Goal: Task Accomplishment & Management: Use online tool/utility

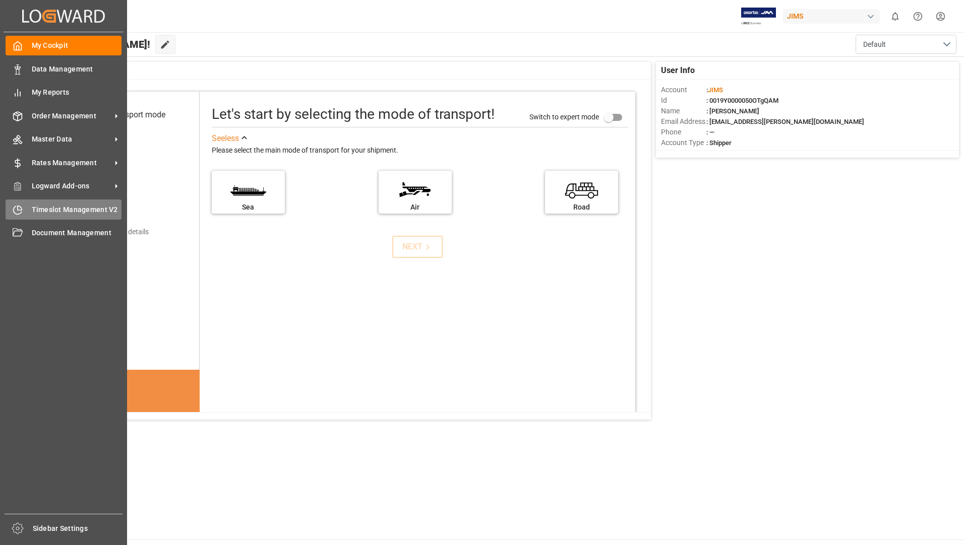
click at [84, 207] on span "Timeslot Management V2" at bounding box center [77, 210] width 90 height 11
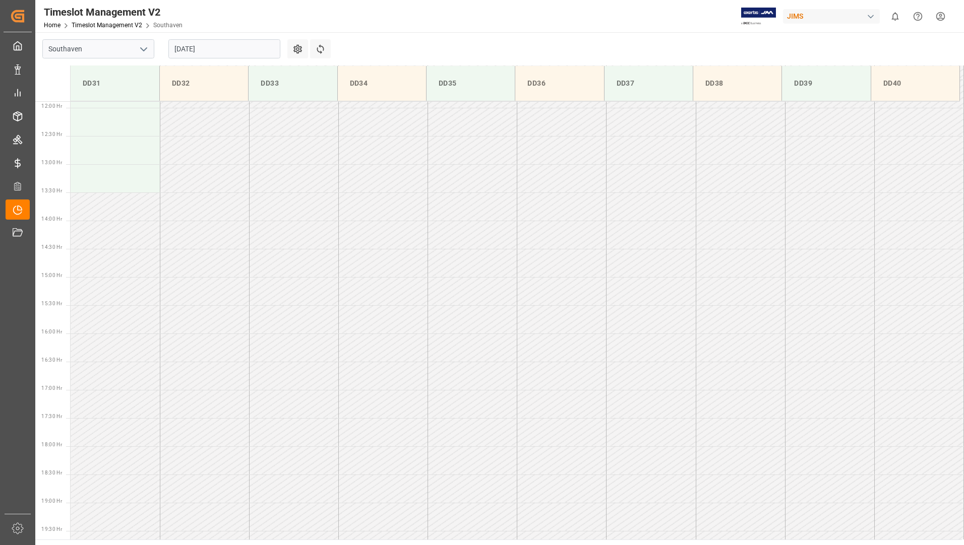
scroll to position [368, 0]
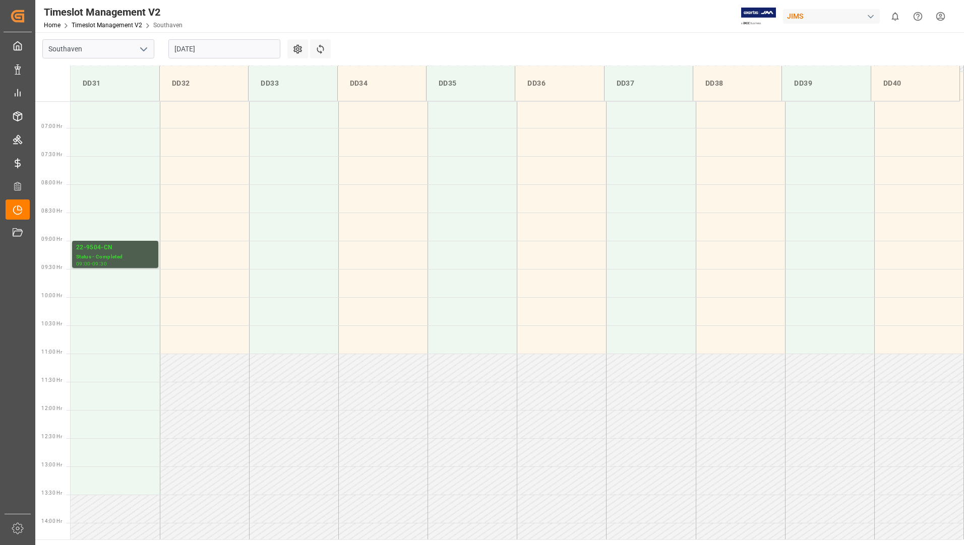
click at [240, 44] on input "[DATE]" at bounding box center [224, 48] width 112 height 19
